Goal: Information Seeking & Learning: Learn about a topic

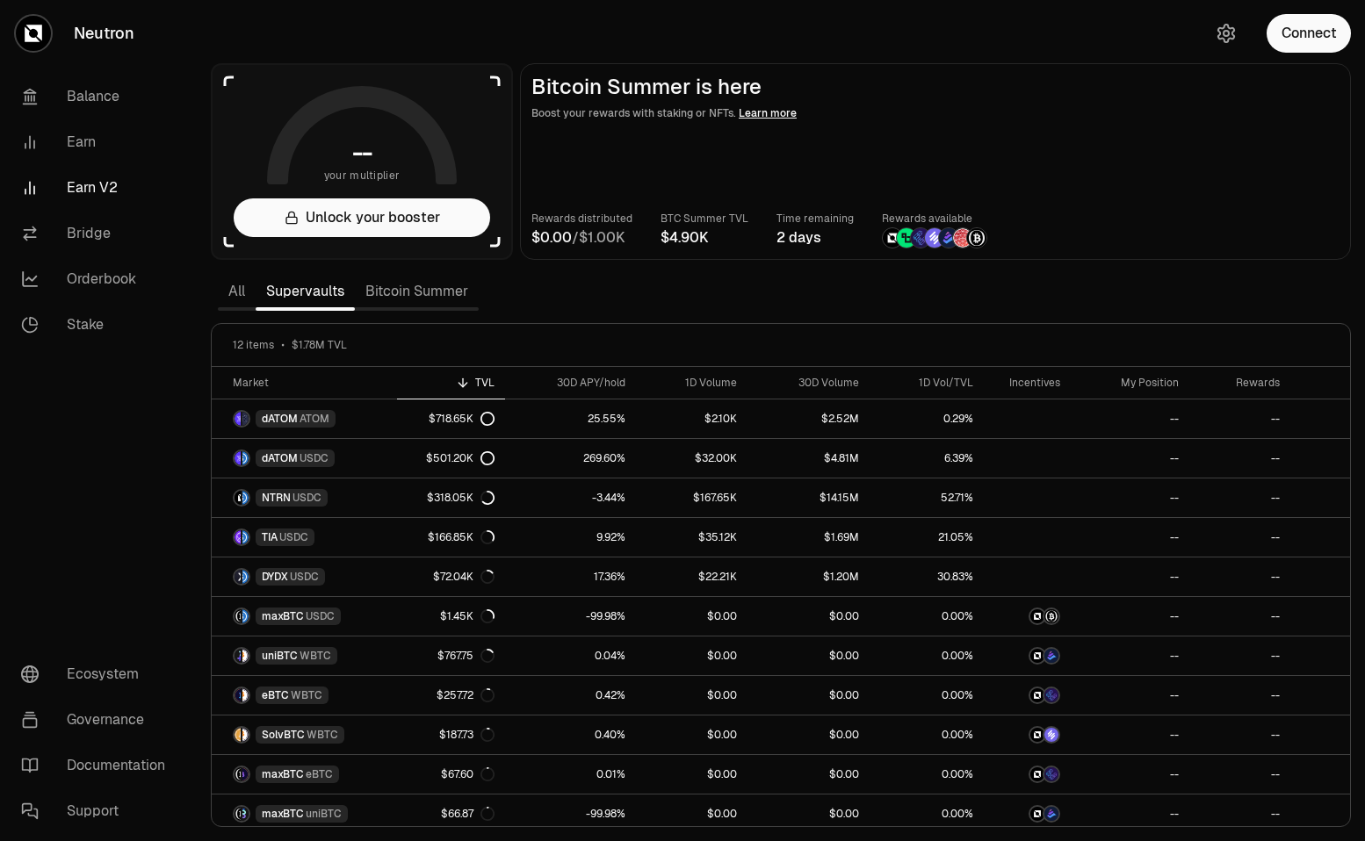
click at [400, 308] on div "All Supervaults Bitcoin Summer" at bounding box center [348, 291] width 261 height 39
click at [400, 302] on link "Bitcoin Summer" at bounding box center [417, 291] width 124 height 35
click at [404, 287] on link "Bitcoin Summer" at bounding box center [417, 291] width 124 height 35
click at [415, 281] on link "Bitcoin Summer" at bounding box center [417, 291] width 124 height 35
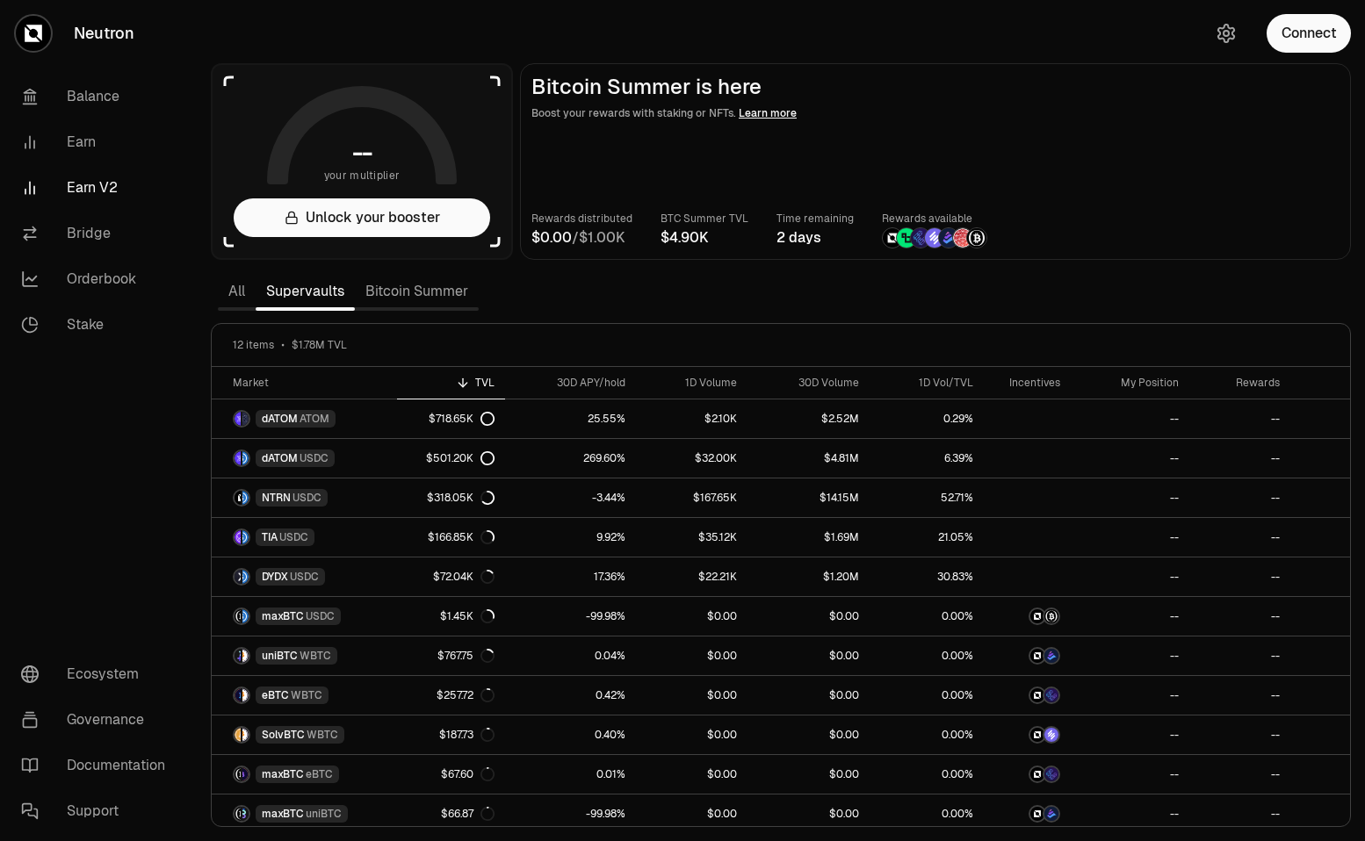
click at [421, 287] on link "Bitcoin Summer" at bounding box center [417, 291] width 124 height 35
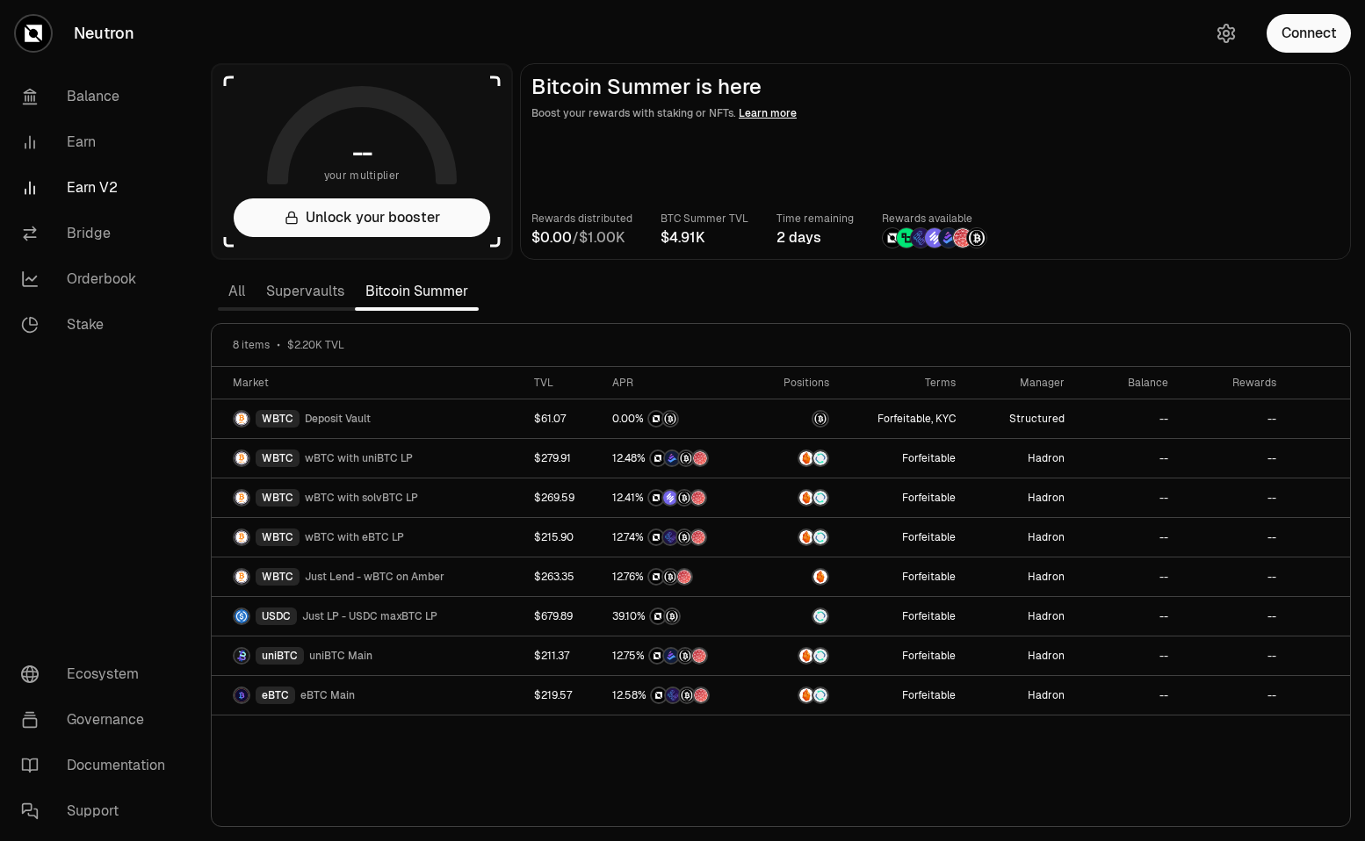
click at [326, 290] on link "Supervaults" at bounding box center [305, 291] width 99 height 35
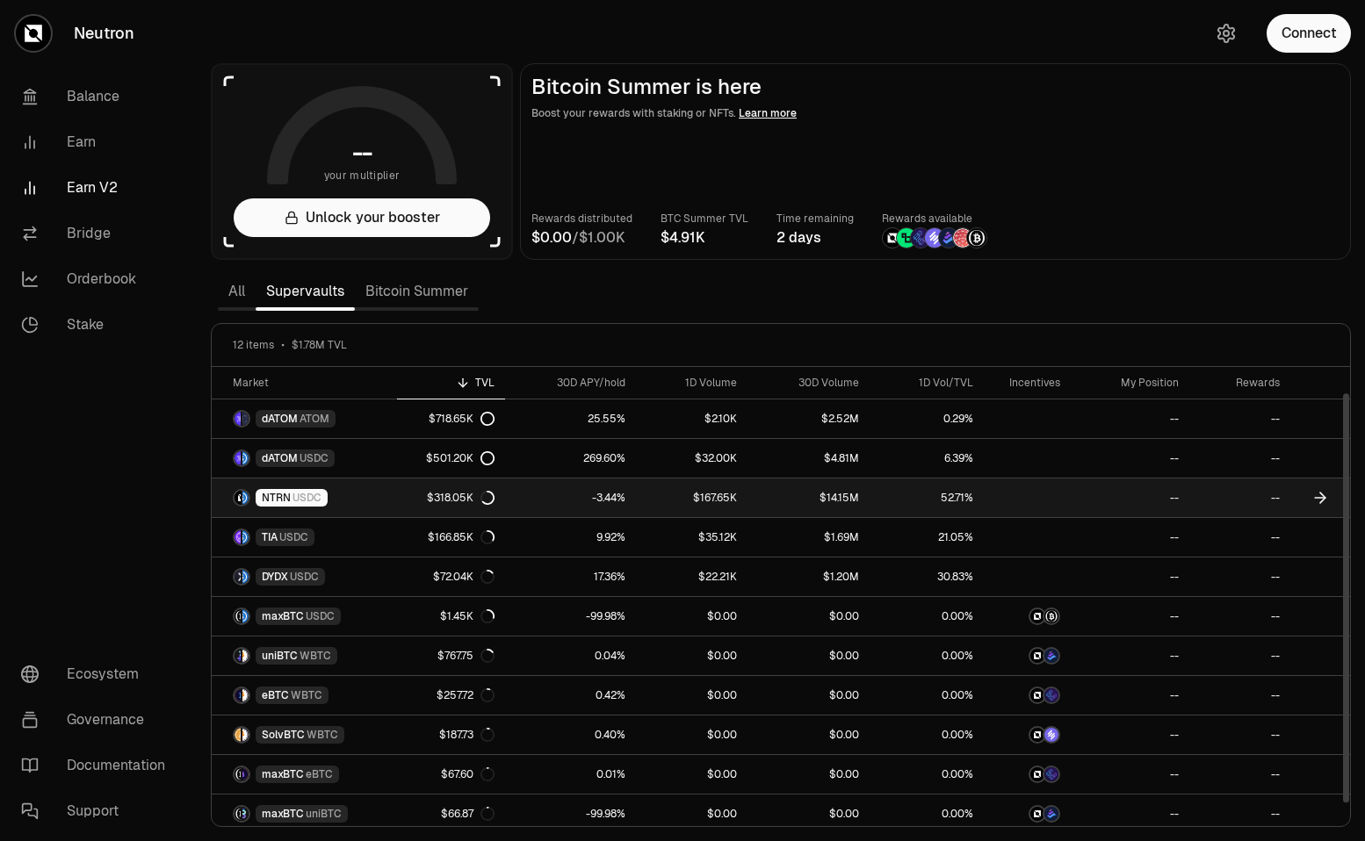
scroll to position [47, 0]
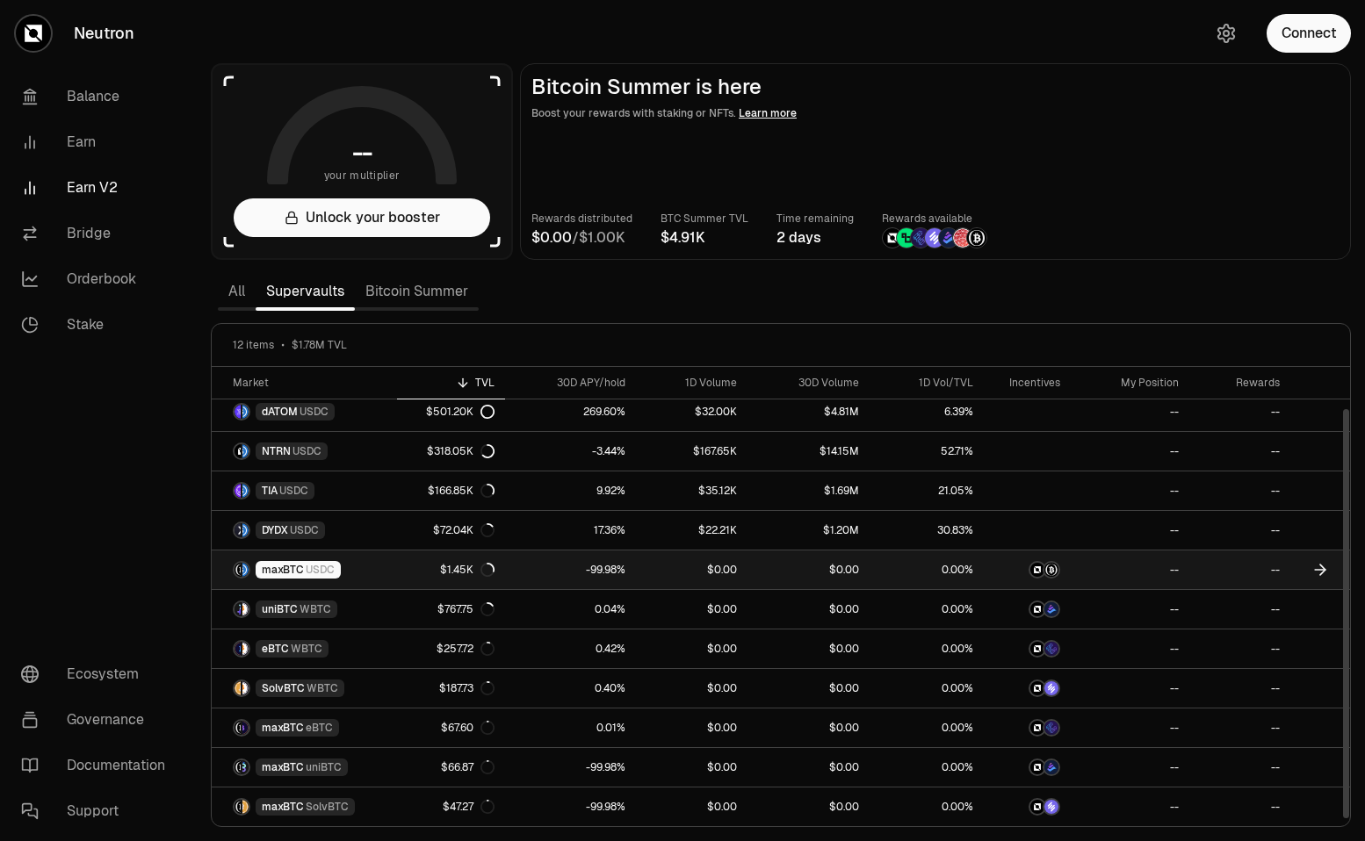
click at [278, 565] on span "maxBTC" at bounding box center [283, 570] width 42 height 14
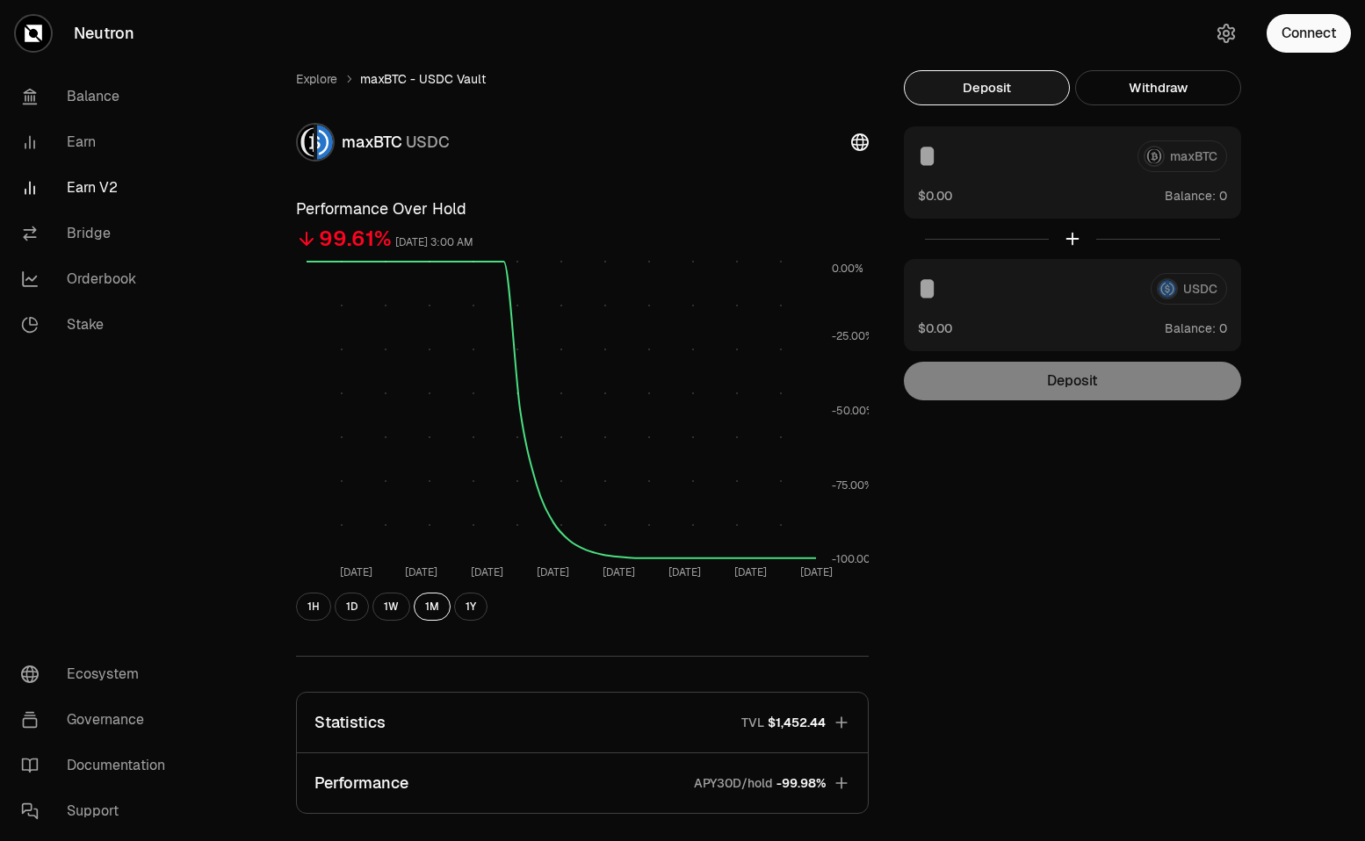
click at [316, 68] on div "Explore maxBTC - USDC Vault maxBTC USDC Performance Over Hold 99.61% [DATE] 3:0…" at bounding box center [781, 568] width 1054 height 1136
click at [313, 71] on link "Explore" at bounding box center [316, 79] width 41 height 18
